Goal: Find specific page/section: Find specific page/section

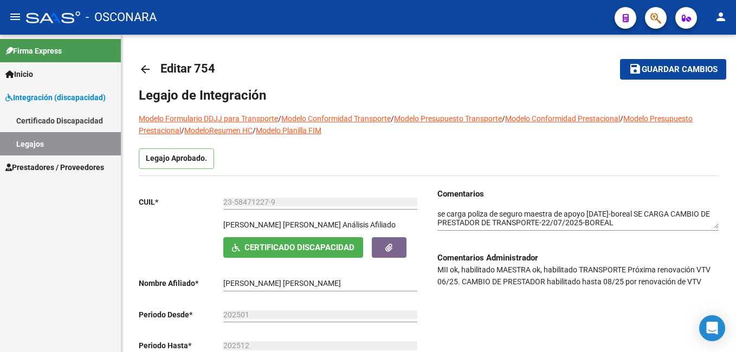
scroll to position [373, 0]
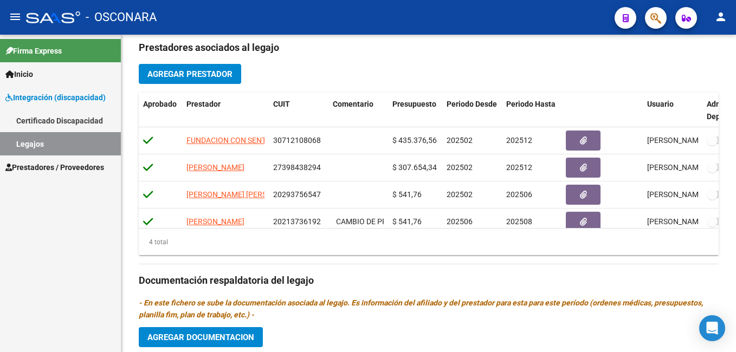
drag, startPoint x: 732, startPoint y: 196, endPoint x: 737, endPoint y: 192, distance: 6.1
click at [736, 192] on html "menu - OSCONARA person Firma Express Inicio Instructivos Contacto OS Integració…" at bounding box center [368, 176] width 736 height 352
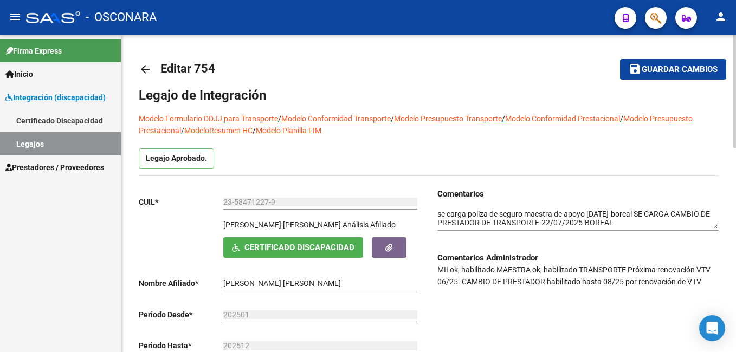
click at [736, 0] on html "menu - OSCONARA person Firma Express Inicio Instructivos Contacto OS Integració…" at bounding box center [368, 176] width 736 height 352
click at [680, 76] on button "save Guardar cambios" at bounding box center [673, 69] width 106 height 20
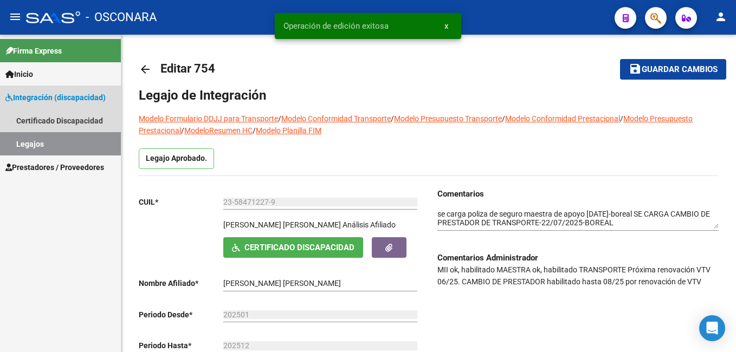
click at [68, 145] on link "Legajos" at bounding box center [60, 143] width 121 height 23
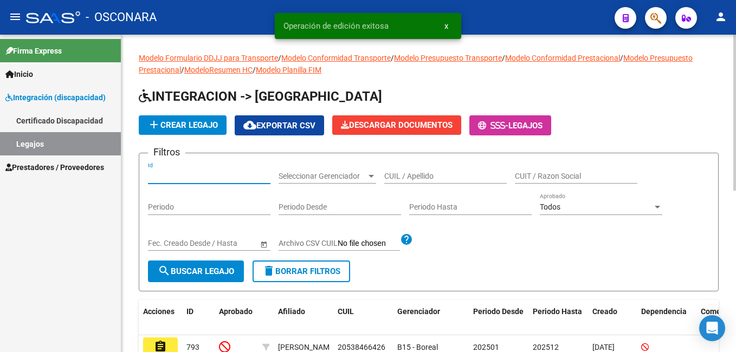
click at [202, 173] on input "Id" at bounding box center [209, 176] width 123 height 9
type input "711"
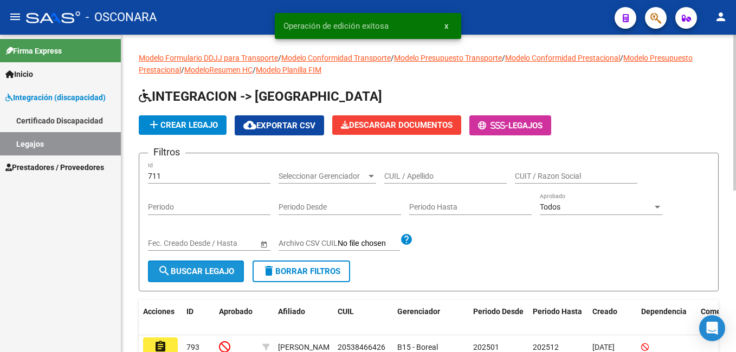
click at [193, 266] on button "search Buscar Legajo" at bounding box center [196, 272] width 96 height 22
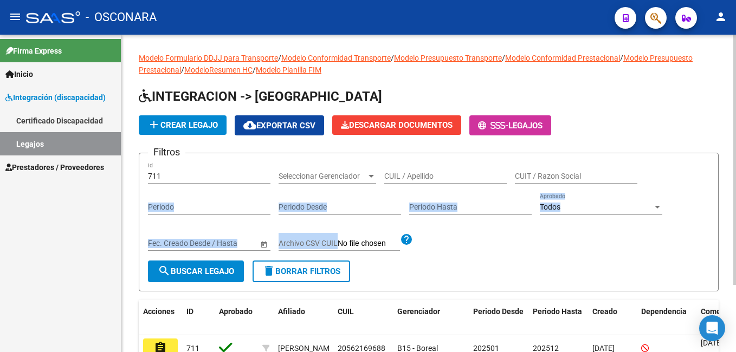
drag, startPoint x: 733, startPoint y: 175, endPoint x: 736, endPoint y: 264, distance: 89.5
click at [736, 264] on html "menu - OSCONARA person Firma Express Inicio Instructivos Contacto OS Integració…" at bounding box center [368, 176] width 736 height 352
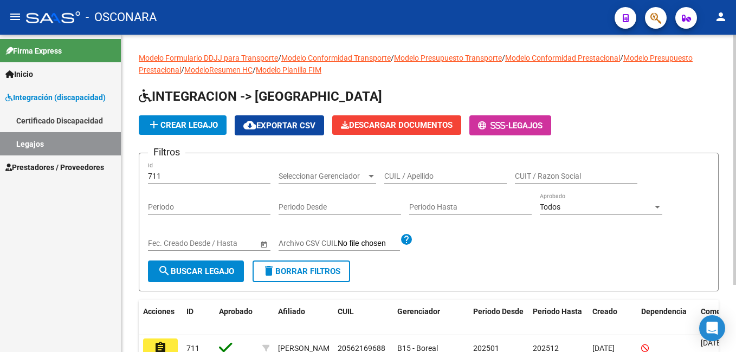
drag, startPoint x: 736, startPoint y: 264, endPoint x: 699, endPoint y: 113, distance: 155.1
click at [699, 113] on app-list-header "INTEGRACION -> Legajos add Crear Legajo cloud_download Exportar CSV Descargar D…" at bounding box center [429, 190] width 580 height 204
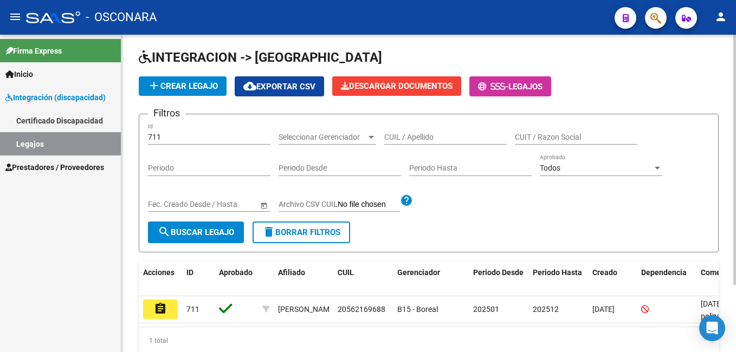
scroll to position [85, 0]
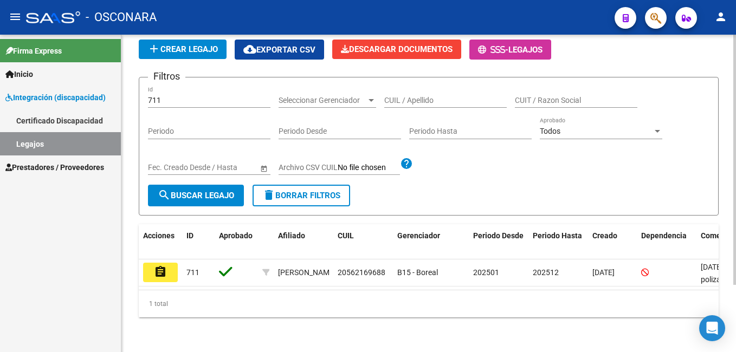
click at [736, 223] on html "menu - OSCONARA person Firma Express Inicio Instructivos Contacto OS Integració…" at bounding box center [368, 176] width 736 height 352
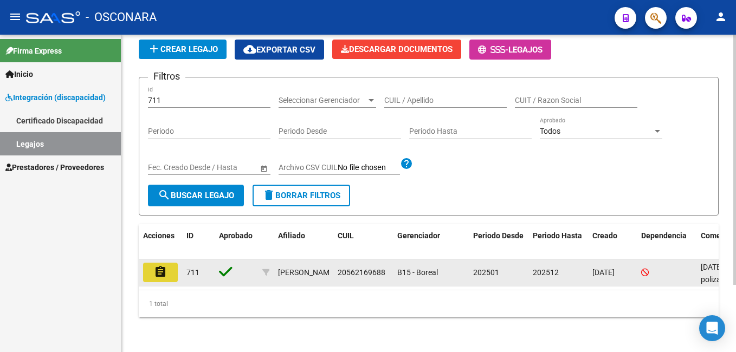
click at [144, 263] on button "assignment" at bounding box center [160, 273] width 35 height 20
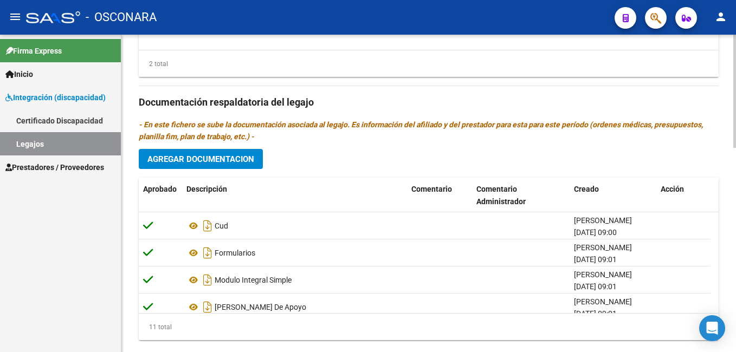
scroll to position [575, 0]
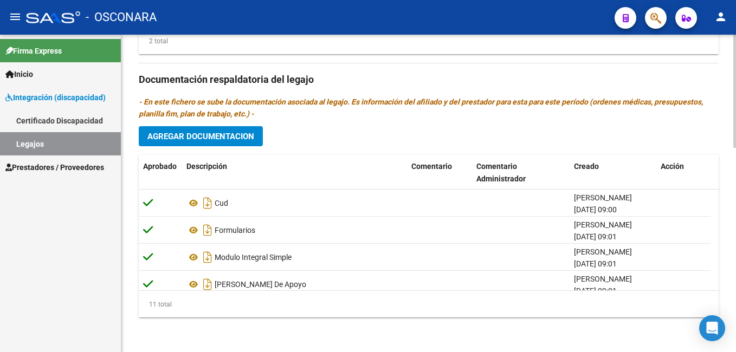
click at [734, 352] on html "menu - OSCONARA person Firma Express Inicio Instructivos Contacto OS Integració…" at bounding box center [368, 176] width 736 height 352
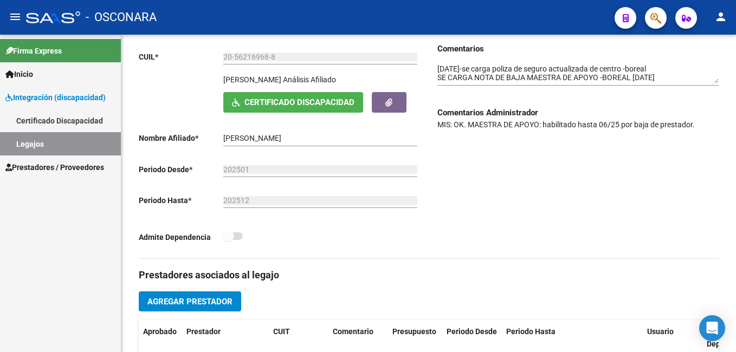
scroll to position [0, 0]
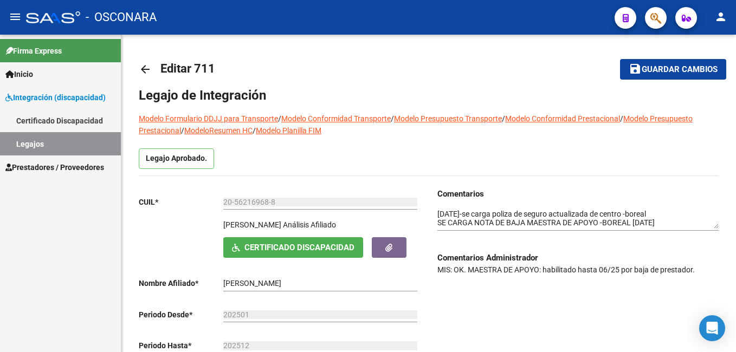
click at [736, 81] on html "menu - OSCONARA person Firma Express Inicio Instructivos Contacto OS Integració…" at bounding box center [368, 176] width 736 height 352
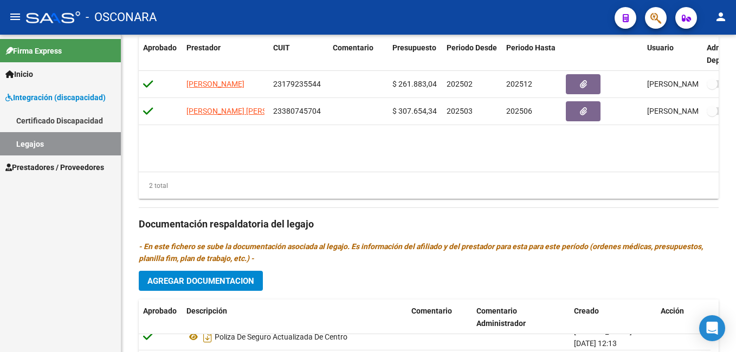
click at [733, 246] on div at bounding box center [734, 244] width 3 height 113
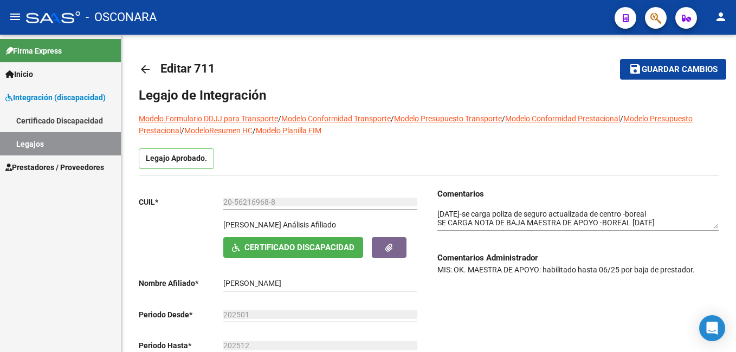
click at [720, 0] on html "menu - OSCONARA person Firma Express Inicio Instructivos Contacto OS Integració…" at bounding box center [368, 176] width 736 height 352
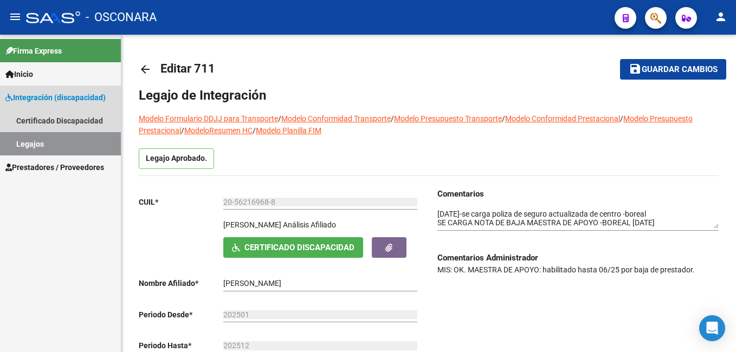
click at [68, 138] on link "Legajos" at bounding box center [60, 143] width 121 height 23
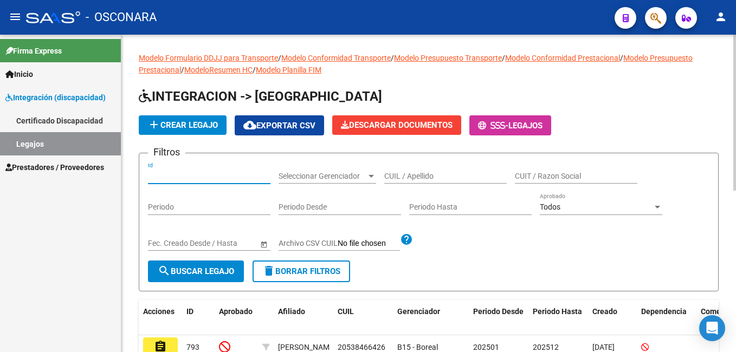
click at [189, 177] on input "Id" at bounding box center [209, 176] width 123 height 9
type input "758"
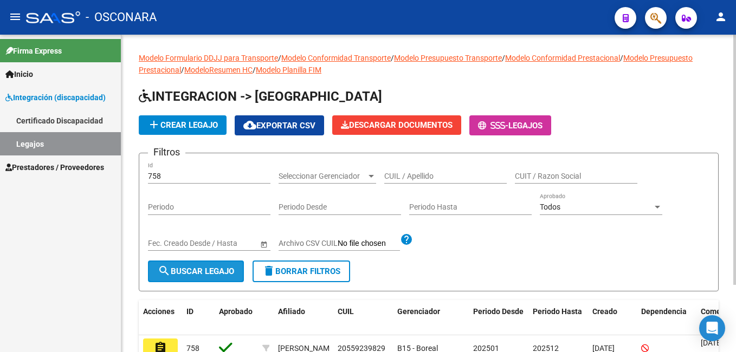
click at [179, 272] on span "search Buscar Legajo" at bounding box center [196, 272] width 76 height 10
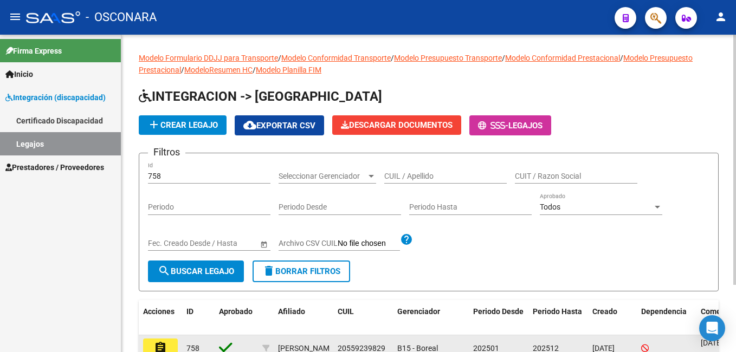
click at [169, 344] on button "assignment" at bounding box center [160, 349] width 35 height 20
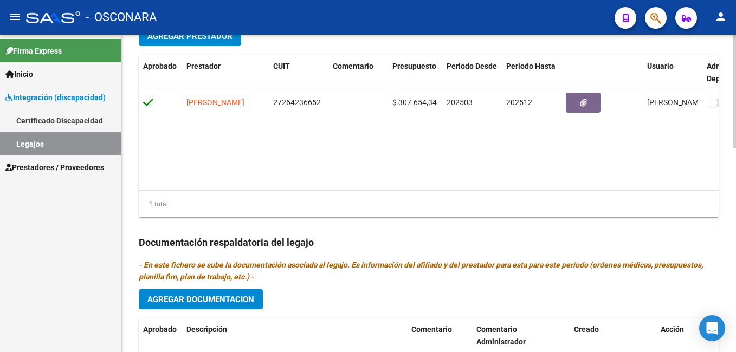
scroll to position [410, 0]
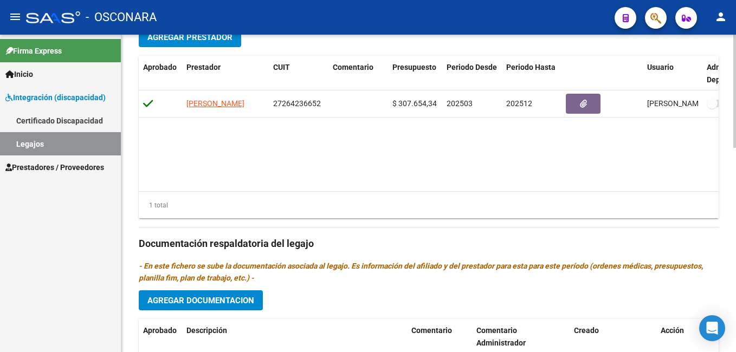
click at [736, 276] on html "menu - OSCONARA person Firma Express Inicio Instructivos Contacto OS Integració…" at bounding box center [368, 176] width 736 height 352
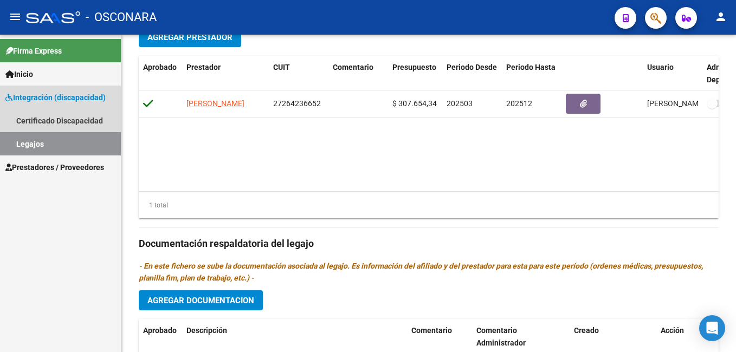
click at [78, 139] on link "Legajos" at bounding box center [60, 143] width 121 height 23
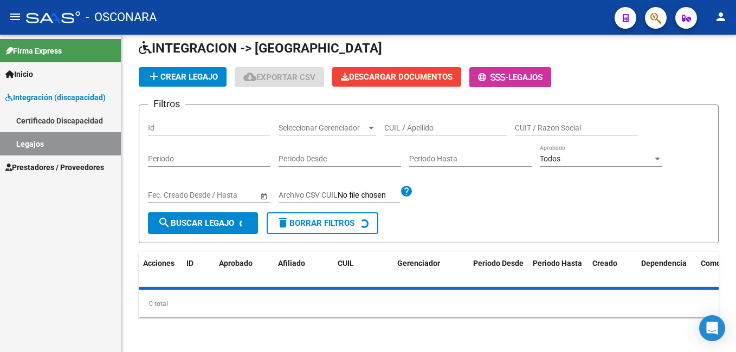
scroll to position [329, 0]
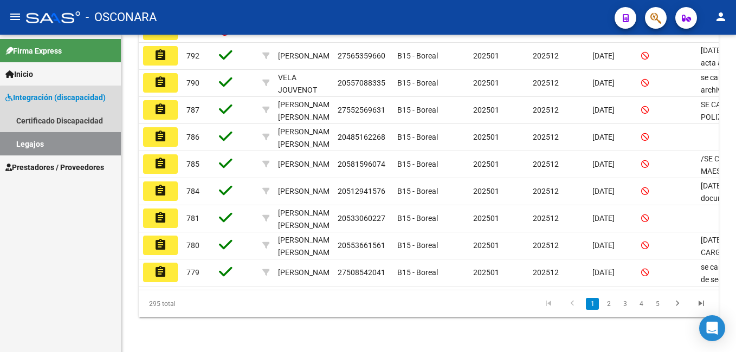
click at [69, 145] on link "Legajos" at bounding box center [60, 143] width 121 height 23
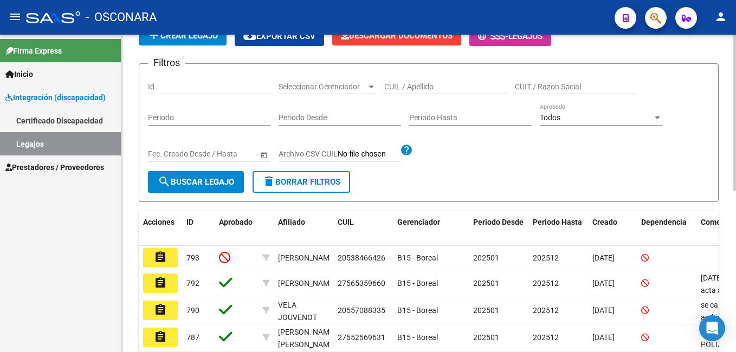
scroll to position [16, 0]
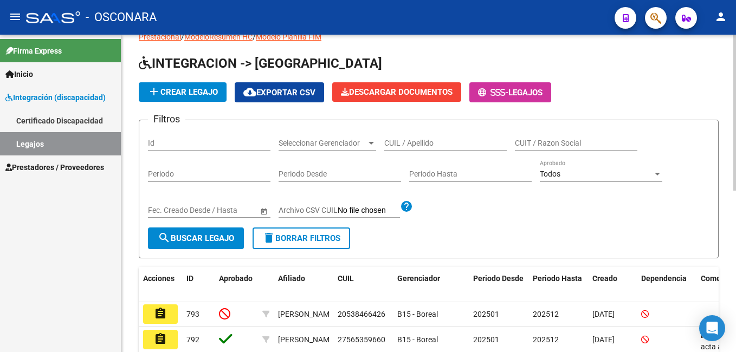
click at [719, 71] on div "Modelo Formulario DDJJ para Transporte / Modelo Conformidad Transporte / Modelo…" at bounding box center [429, 319] width 617 height 635
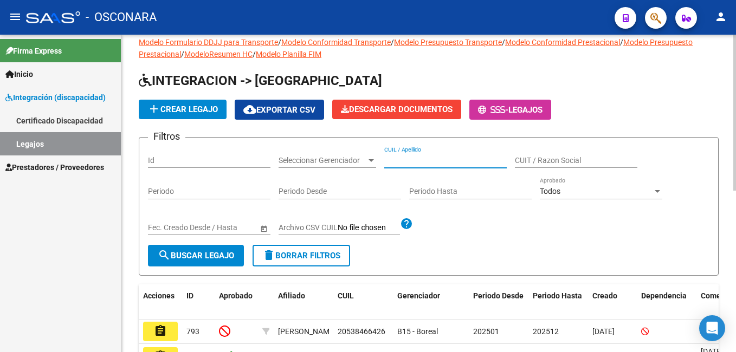
click at [445, 163] on input "CUIL / Apellido" at bounding box center [445, 160] width 123 height 9
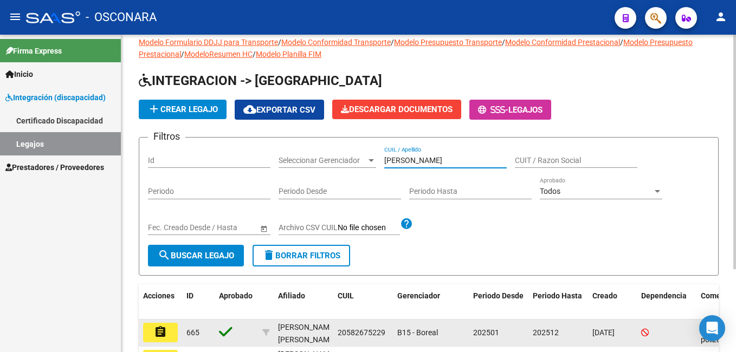
type input "[PERSON_NAME]"
click at [164, 328] on mat-icon "assignment" at bounding box center [160, 332] width 13 height 13
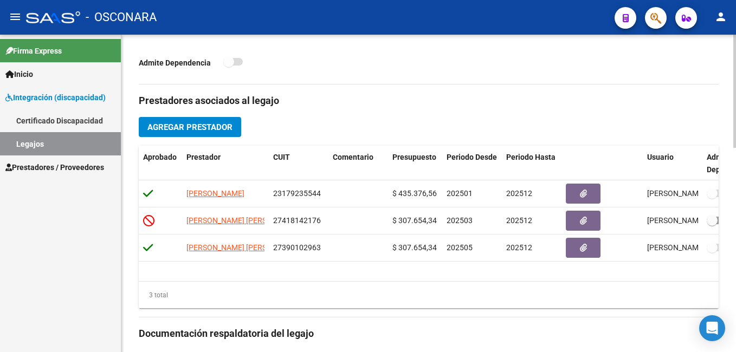
scroll to position [318, 0]
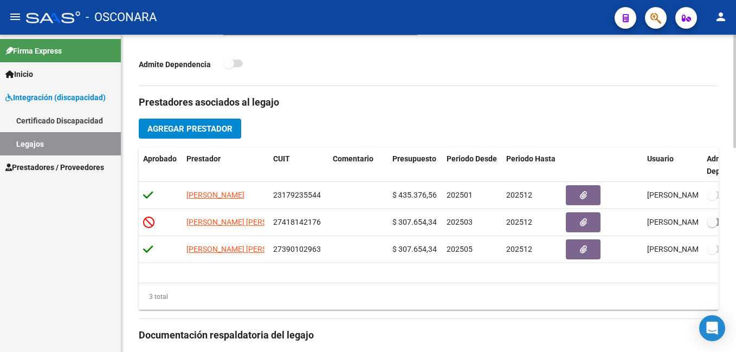
click at [736, 252] on html "menu - OSCONARA person Firma Express Inicio Instructivos Contacto OS Integració…" at bounding box center [368, 176] width 736 height 352
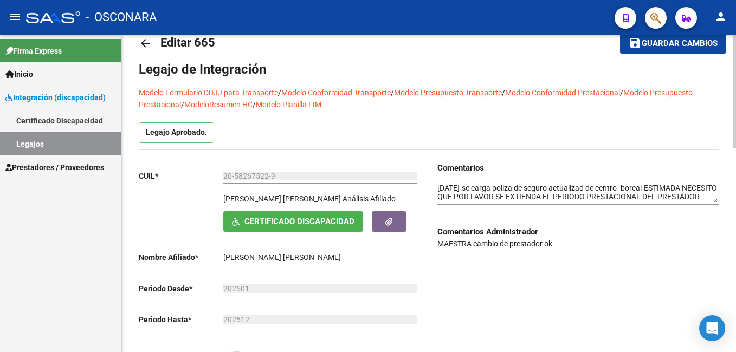
scroll to position [0, 0]
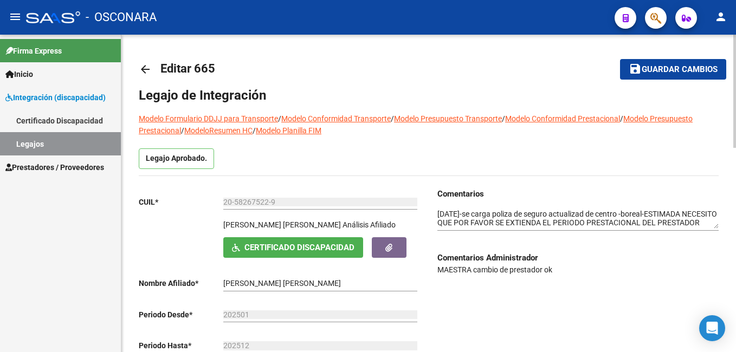
click at [736, 81] on html "menu - OSCONARA person Firma Express Inicio Instructivos Contacto OS Integració…" at bounding box center [368, 176] width 736 height 352
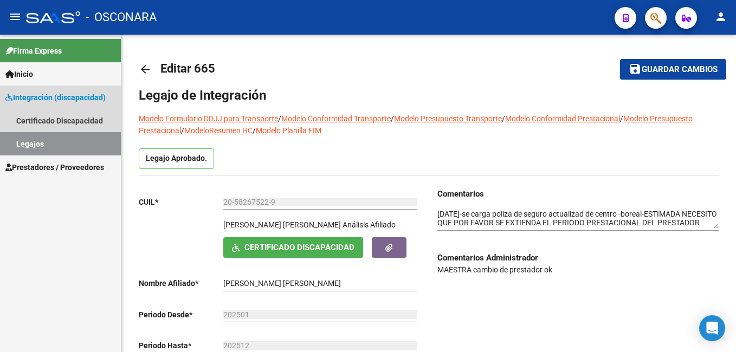
click at [86, 137] on link "Legajos" at bounding box center [60, 143] width 121 height 23
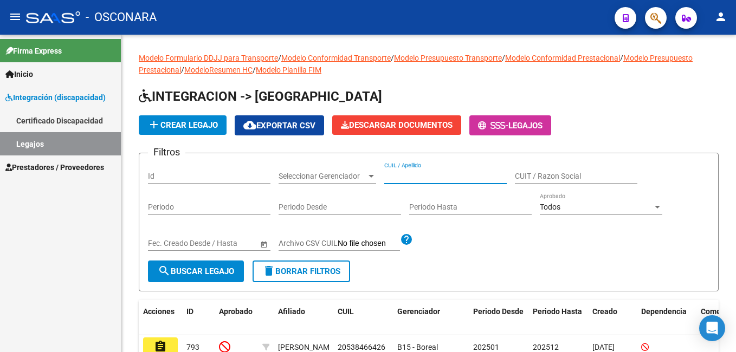
click at [434, 179] on input "CUIL / Apellido" at bounding box center [445, 176] width 123 height 9
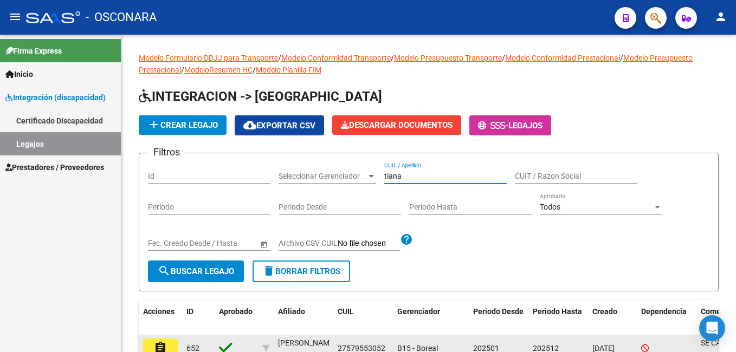
type input "tiana"
click at [153, 341] on button "assignment" at bounding box center [160, 349] width 35 height 20
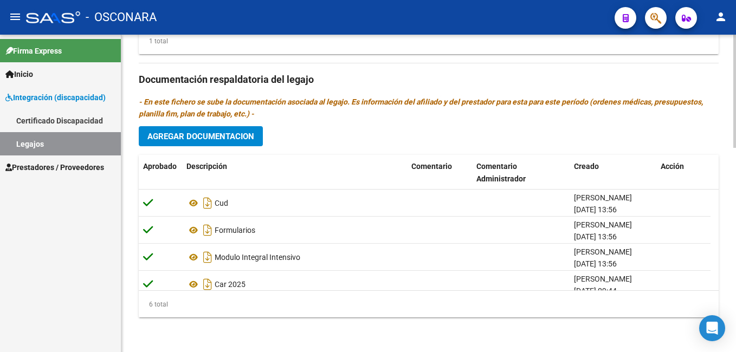
scroll to position [551, 0]
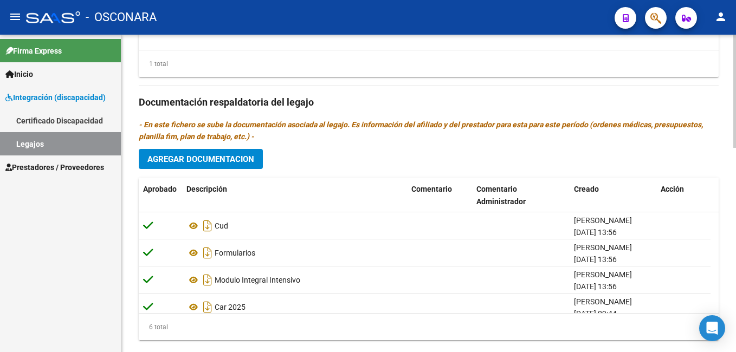
click at [736, 270] on div at bounding box center [734, 287] width 3 height 113
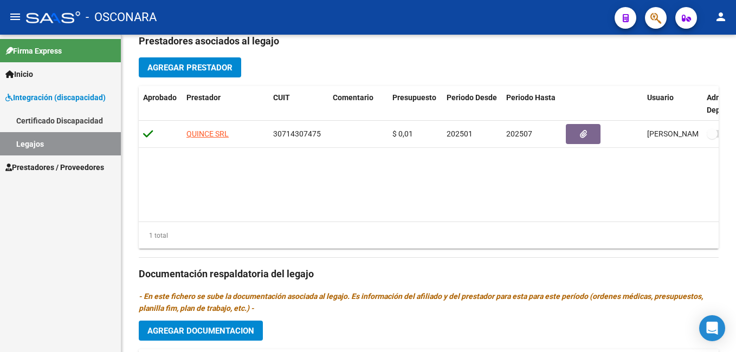
scroll to position [381, 0]
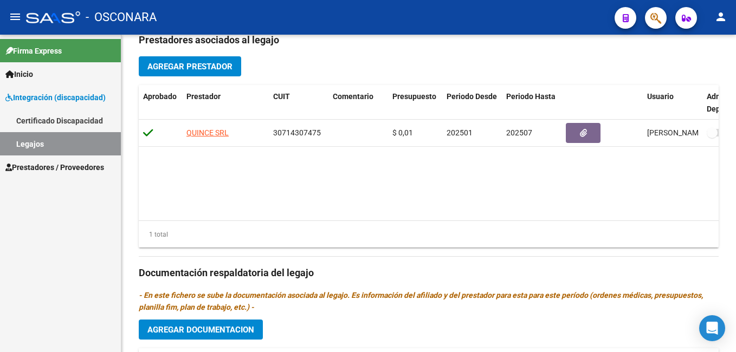
click at [733, 230] on div at bounding box center [734, 226] width 3 height 113
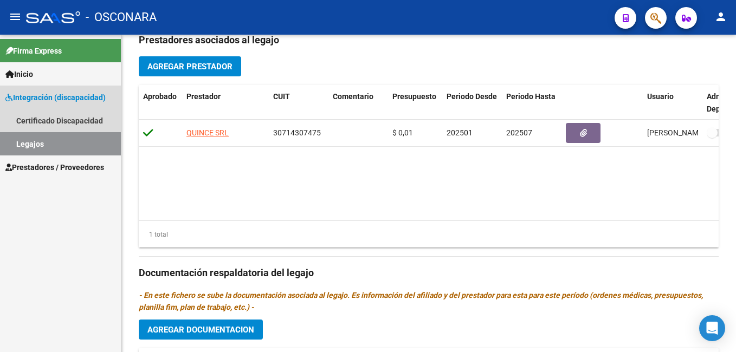
click at [68, 144] on link "Legajos" at bounding box center [60, 143] width 121 height 23
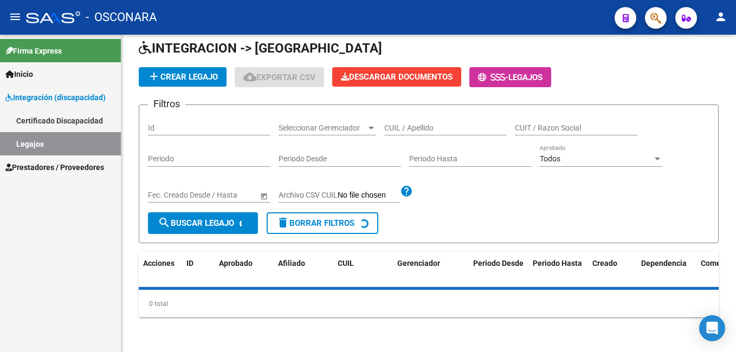
scroll to position [49, 0]
click at [408, 128] on input "CUIL / Apellido" at bounding box center [445, 128] width 123 height 9
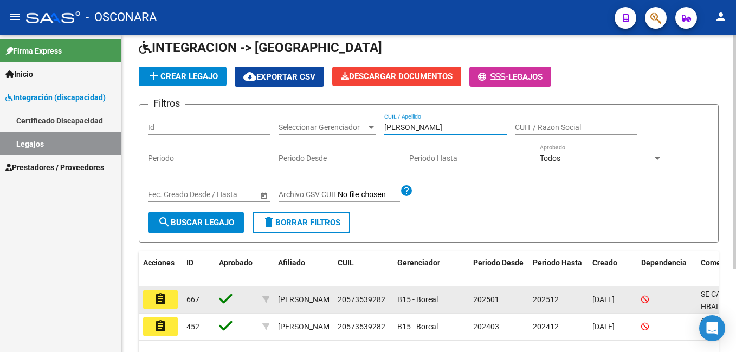
type input "[PERSON_NAME]"
click at [164, 302] on mat-icon "assignment" at bounding box center [160, 299] width 13 height 13
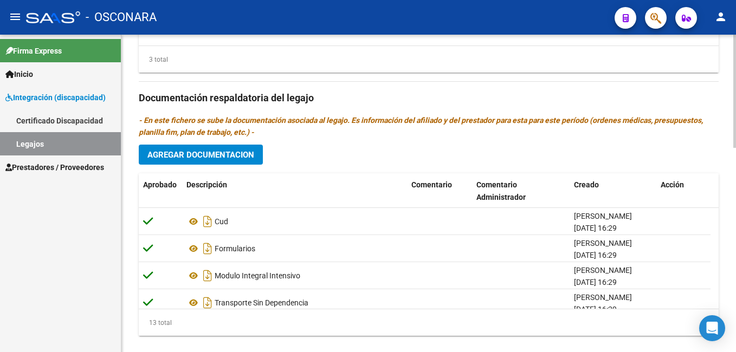
scroll to position [575, 0]
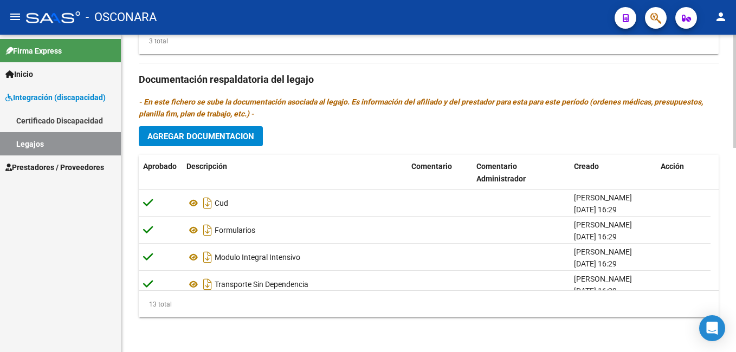
click at [736, 282] on html "menu - OSCONARA person Firma Express Inicio Instructivos Contacto OS Integració…" at bounding box center [368, 176] width 736 height 352
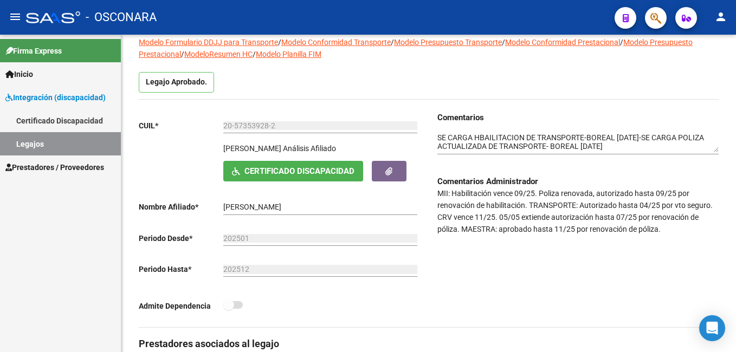
scroll to position [0, 0]
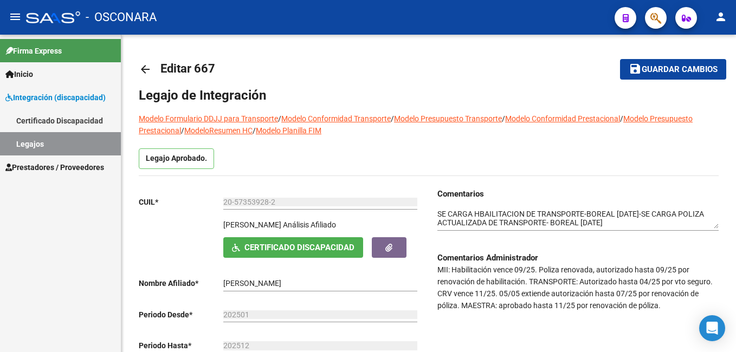
click at [727, 0] on html "menu - OSCONARA person Firma Express Inicio Instructivos Contacto OS Integració…" at bounding box center [368, 176] width 736 height 352
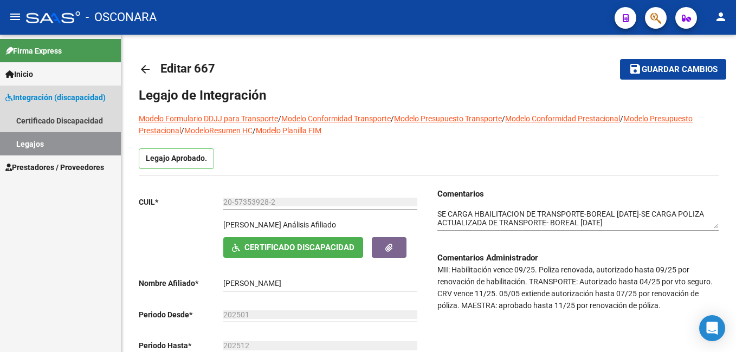
click at [70, 143] on link "Legajos" at bounding box center [60, 143] width 121 height 23
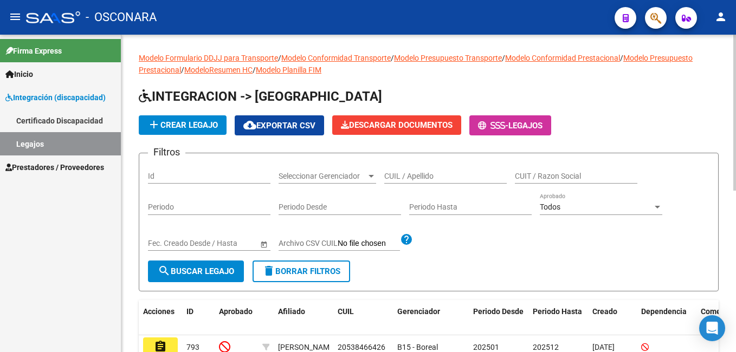
click at [402, 179] on input "CUIL / Apellido" at bounding box center [445, 176] width 123 height 9
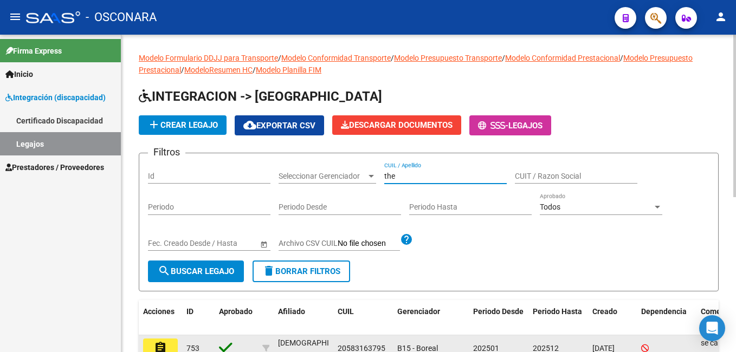
type input "the"
click at [170, 344] on button "assignment" at bounding box center [160, 349] width 35 height 20
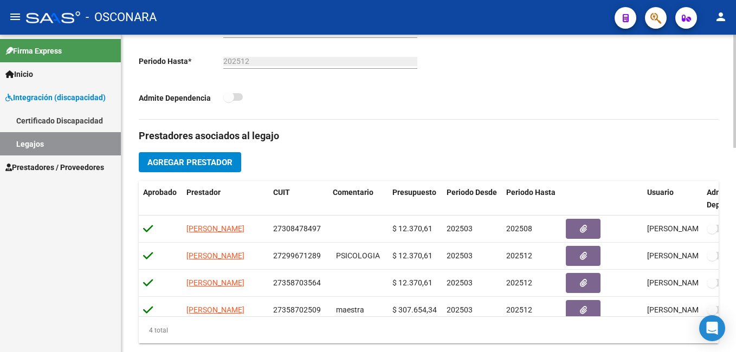
scroll to position [292, 0]
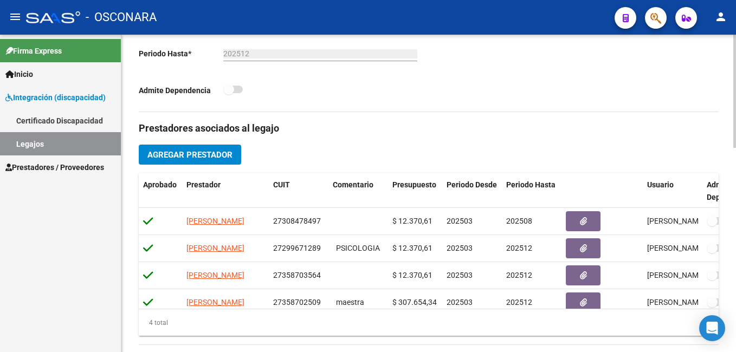
click at [736, 237] on html "menu - OSCONARA person Firma Express Inicio Instructivos Contacto OS Integració…" at bounding box center [368, 176] width 736 height 352
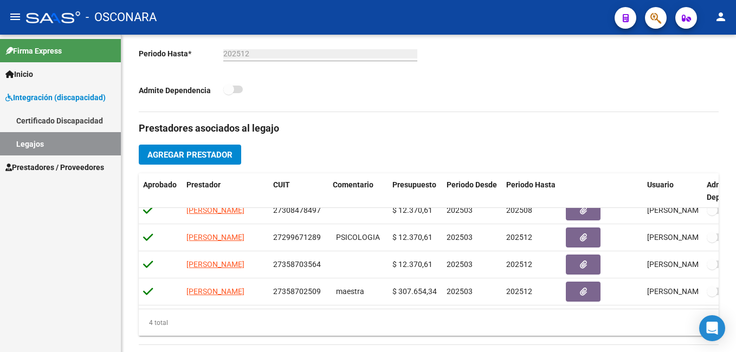
scroll to position [0, 0]
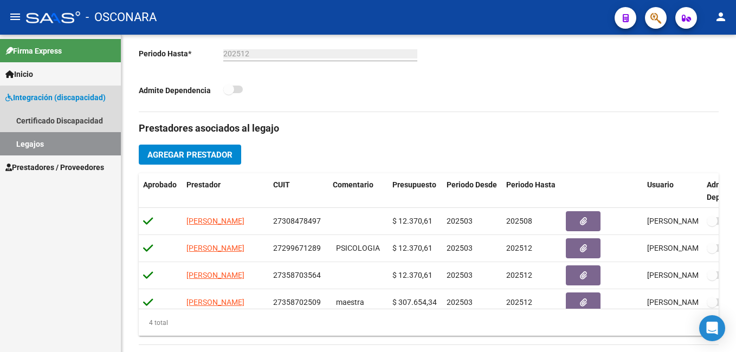
click at [112, 138] on link "Legajos" at bounding box center [60, 143] width 121 height 23
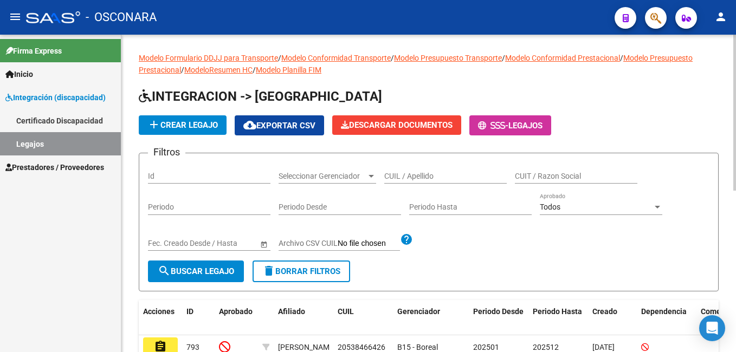
click at [736, 46] on html "menu - OSCONARA person Firma Express Inicio Instructivos Contacto OS Integració…" at bounding box center [368, 176] width 736 height 352
click at [435, 178] on input "CUIL / Apellido" at bounding box center [445, 176] width 123 height 9
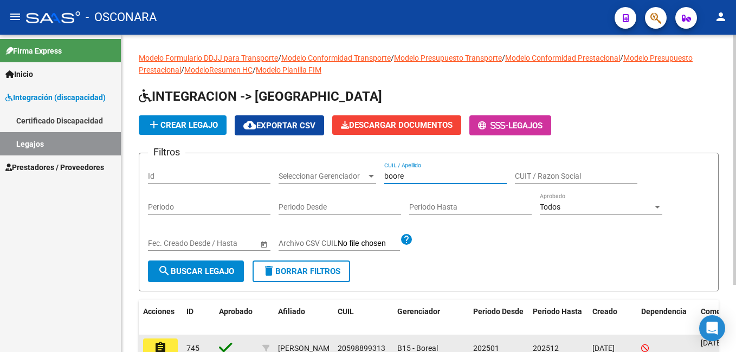
type input "boore"
click at [169, 342] on button "assignment" at bounding box center [160, 349] width 35 height 20
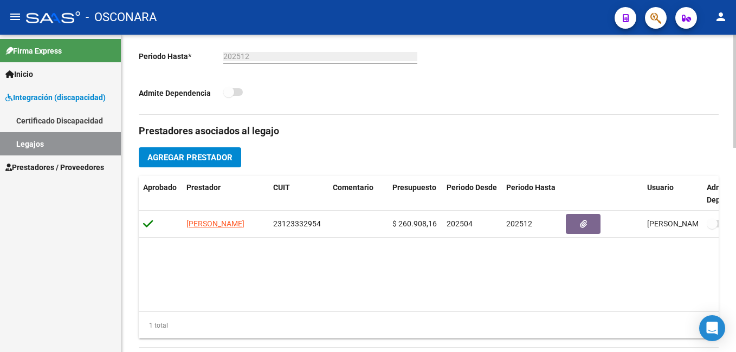
scroll to position [273, 0]
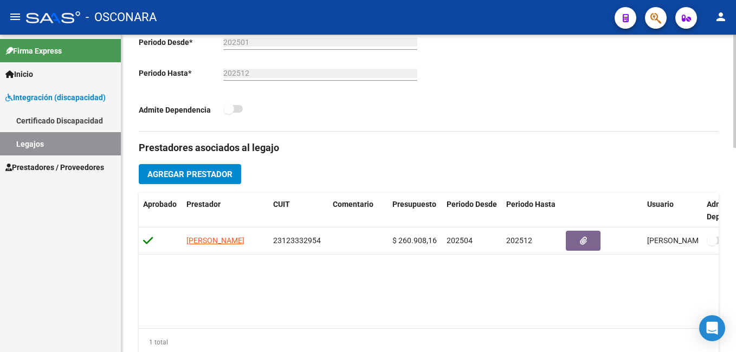
click at [733, 186] on div "arrow_back Editar 745 save Guardar cambios Legajo de Integración Modelo Formula…" at bounding box center [429, 208] width 617 height 892
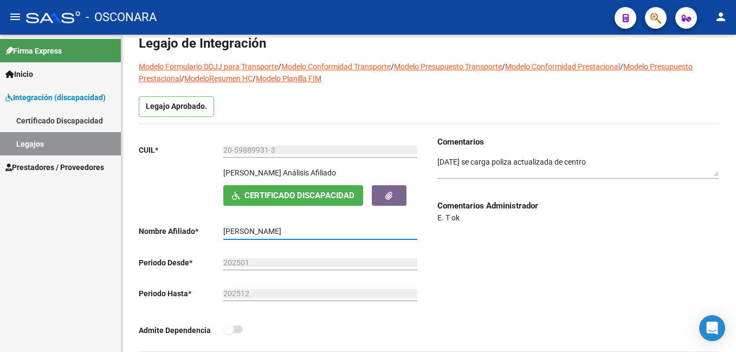
drag, startPoint x: 223, startPoint y: 230, endPoint x: 357, endPoint y: 223, distance: 134.1
click at [357, 223] on div "[PERSON_NAME] el nombre" at bounding box center [320, 229] width 194 height 22
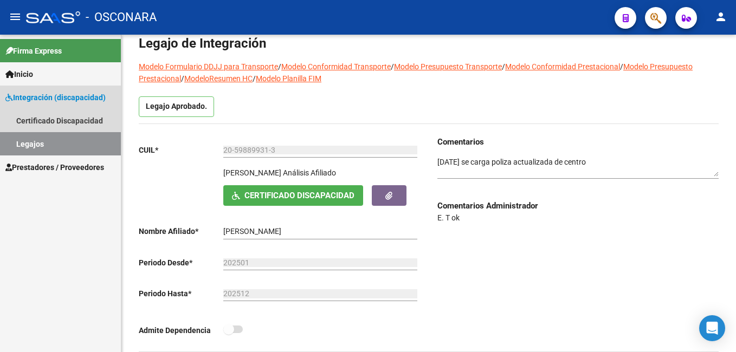
click at [63, 138] on link "Legajos" at bounding box center [60, 143] width 121 height 23
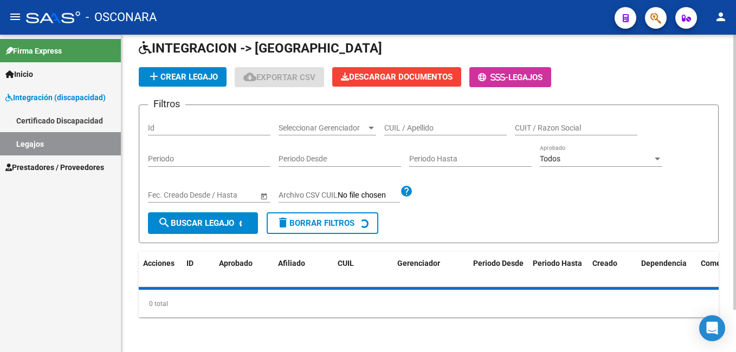
scroll to position [52, 0]
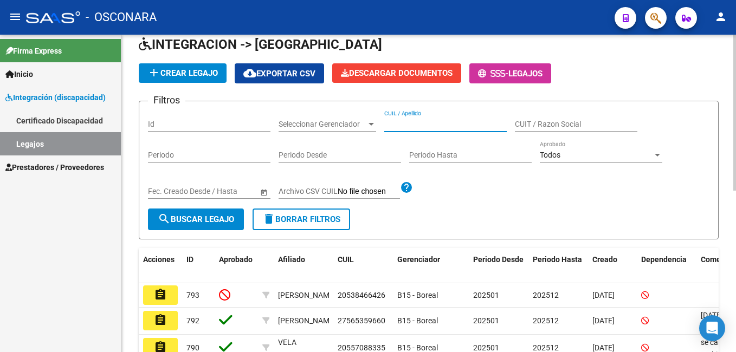
click at [436, 126] on input "CUIL / Apellido" at bounding box center [445, 124] width 123 height 9
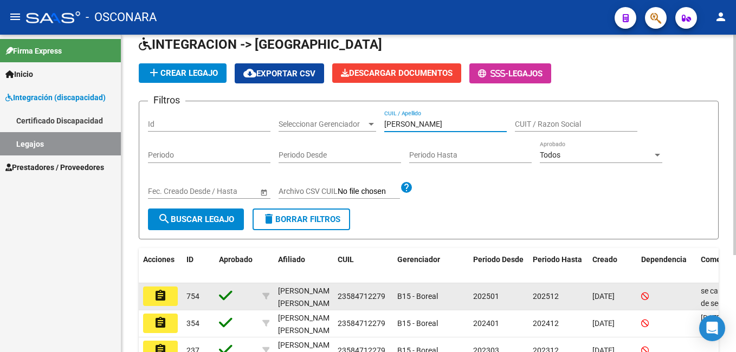
type input "[PERSON_NAME]"
click at [162, 300] on mat-icon "assignment" at bounding box center [160, 295] width 13 height 13
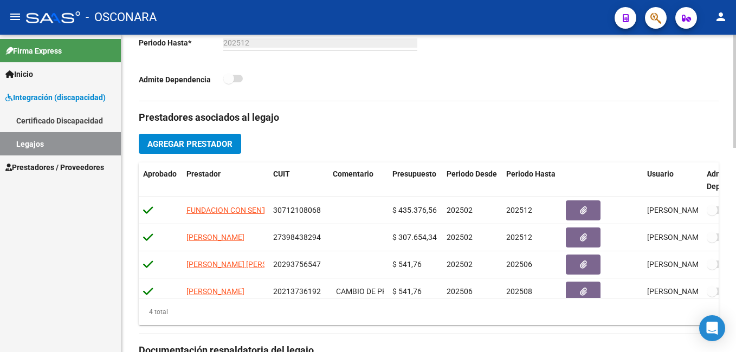
scroll to position [297, 0]
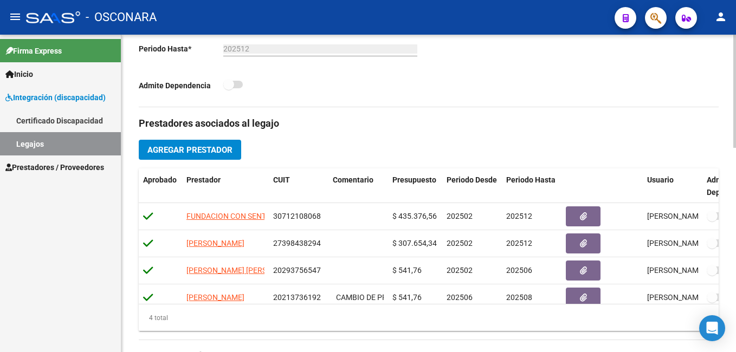
click at [736, 233] on html "menu - OSCONARA person Firma Express Inicio Instructivos Contacto OS Integració…" at bounding box center [368, 176] width 736 height 352
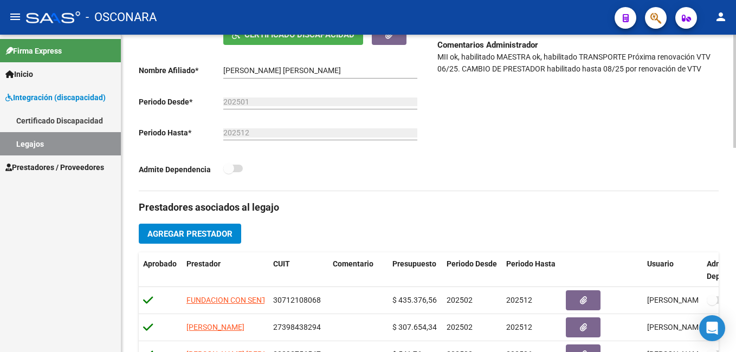
scroll to position [94, 0]
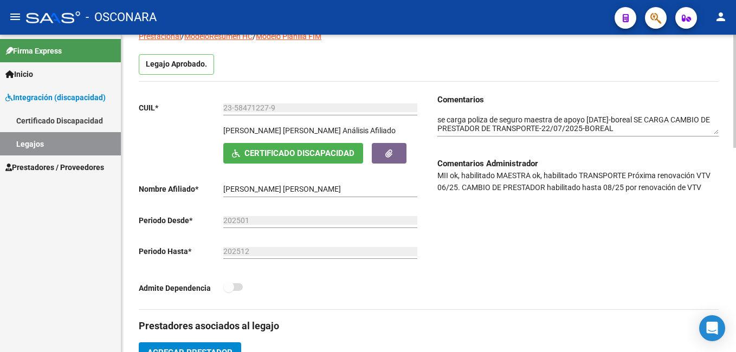
click at [736, 151] on html "menu - OSCONARA person Firma Express Inicio Instructivos Contacto OS Integració…" at bounding box center [368, 176] width 736 height 352
drag, startPoint x: 223, startPoint y: 188, endPoint x: 367, endPoint y: 191, distance: 143.7
click at [367, 191] on input "[PERSON_NAME] [PERSON_NAME]" at bounding box center [320, 189] width 194 height 9
